Goal: Task Accomplishment & Management: Manage account settings

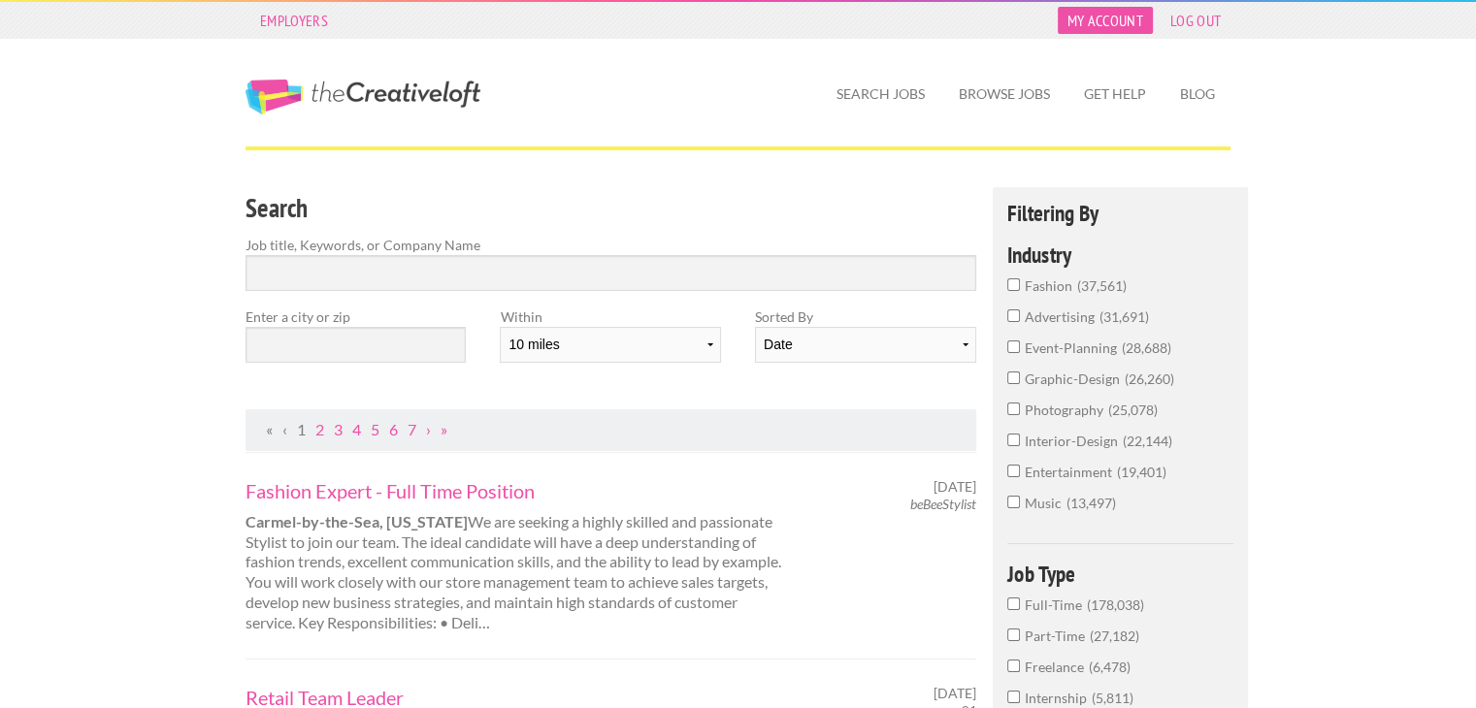
click at [1110, 24] on link "My Account" at bounding box center [1105, 20] width 95 height 27
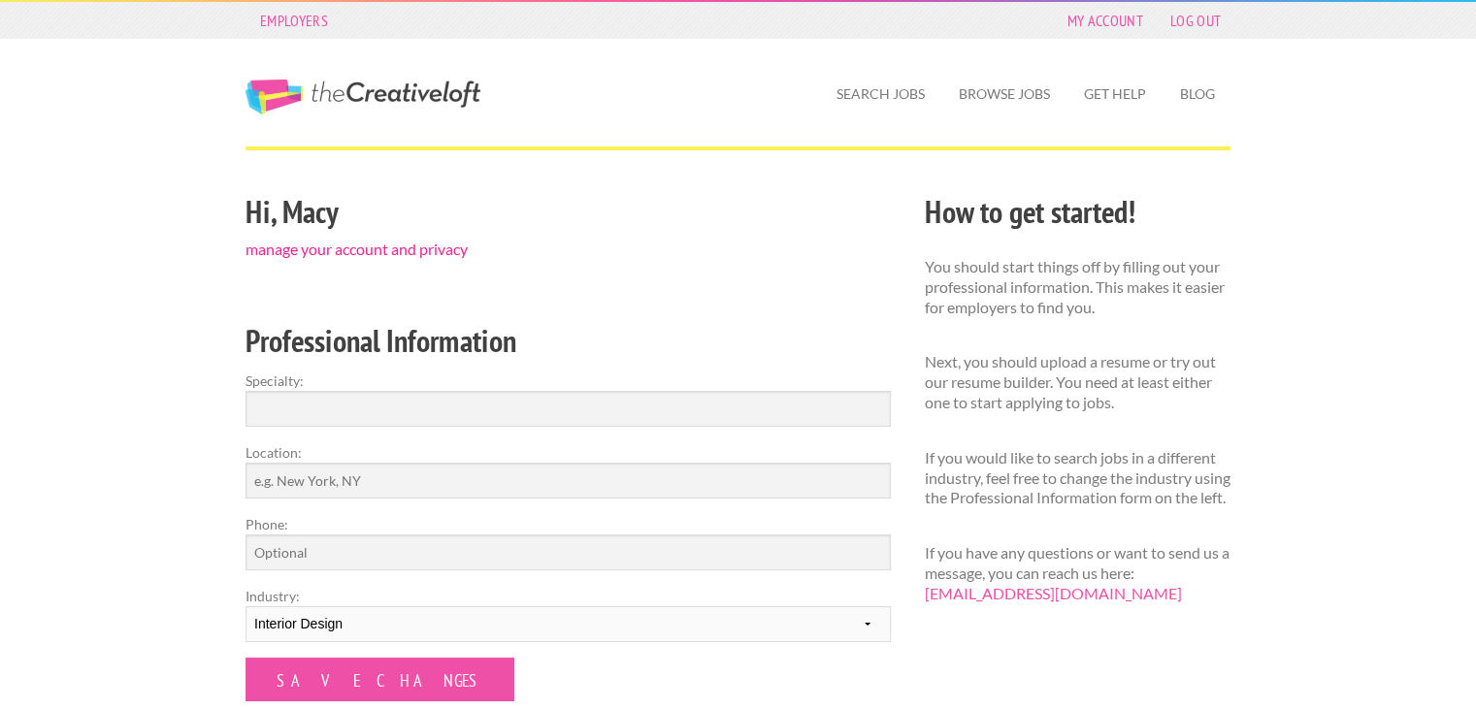
click at [385, 248] on link "manage your account and privacy" at bounding box center [356, 249] width 222 height 18
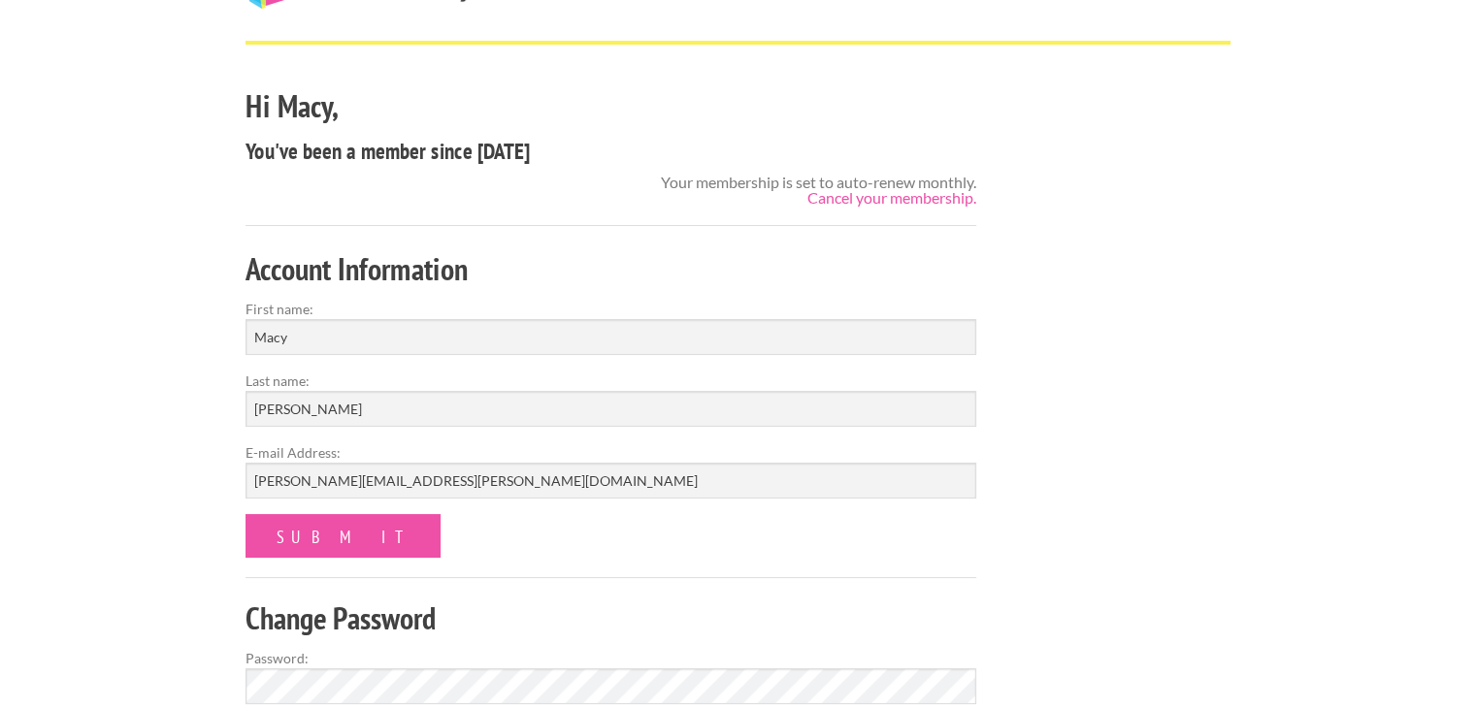
scroll to position [97, 0]
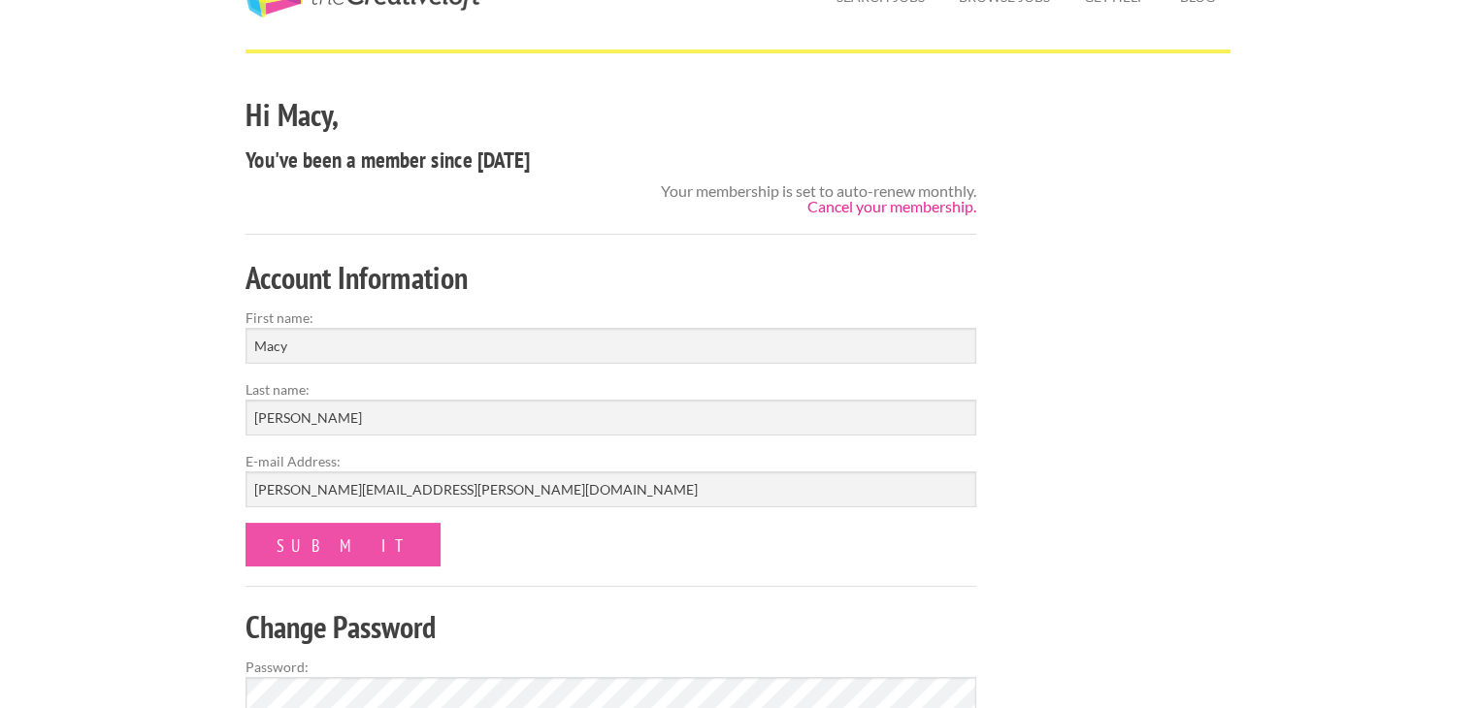
click at [920, 203] on link "Cancel your membership." at bounding box center [891, 206] width 169 height 18
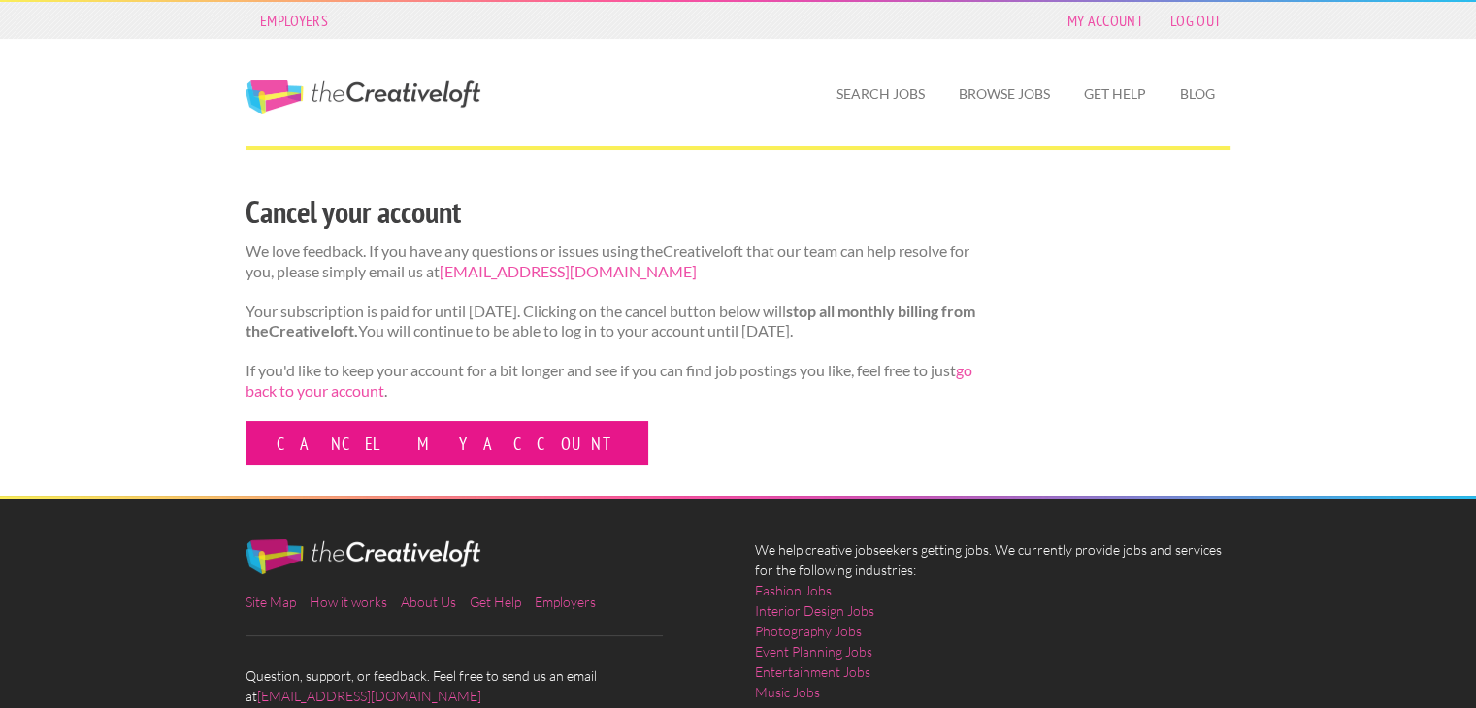
click at [345, 442] on link "Cancel my account" at bounding box center [446, 443] width 403 height 44
